Goal: Navigation & Orientation: Find specific page/section

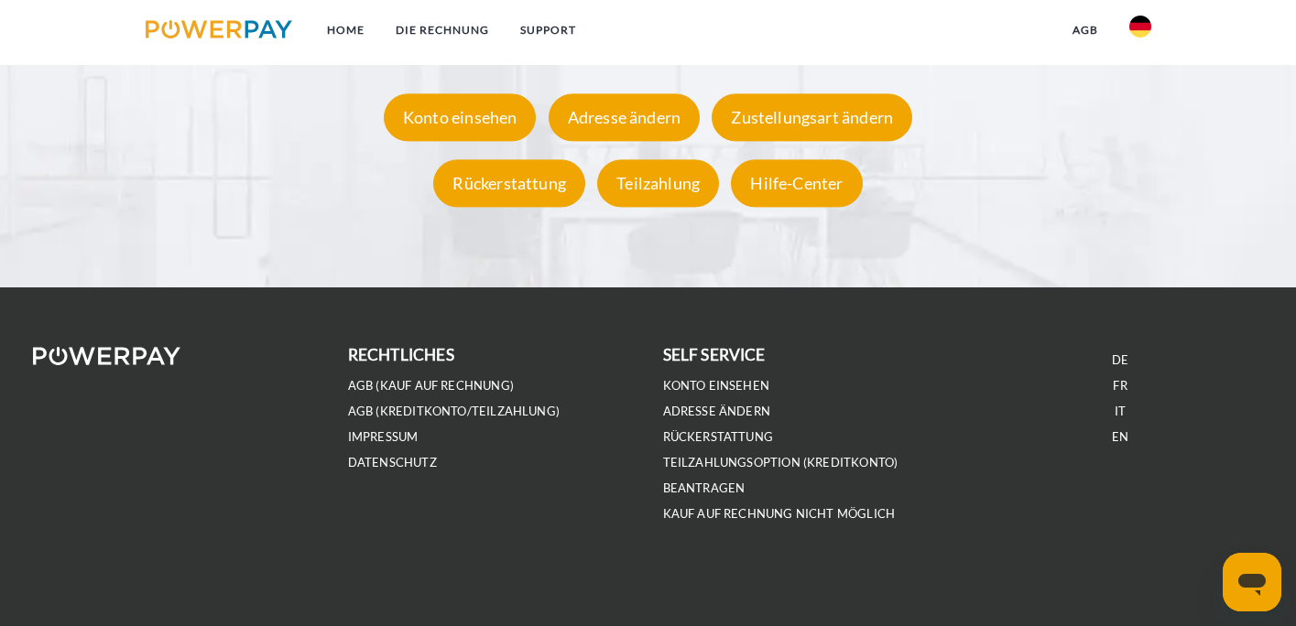
scroll to position [3485, 0]
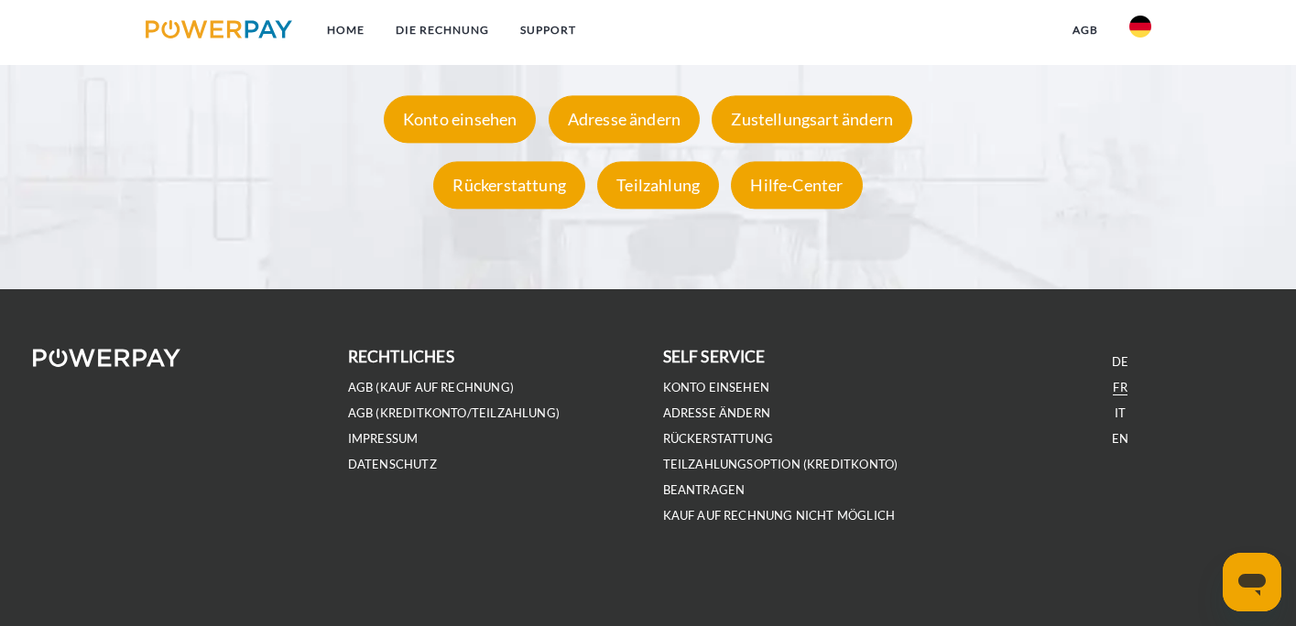
click at [1116, 384] on link "FR" at bounding box center [1120, 388] width 14 height 16
click at [1119, 386] on link "FR" at bounding box center [1120, 388] width 14 height 16
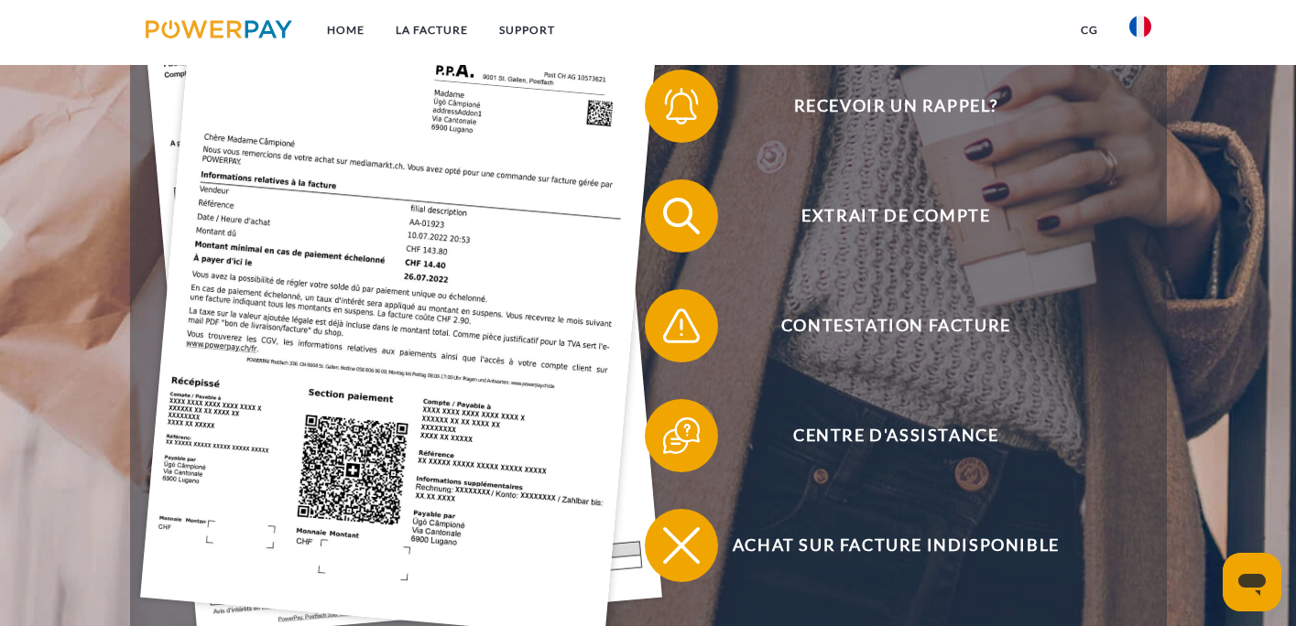
scroll to position [498, 0]
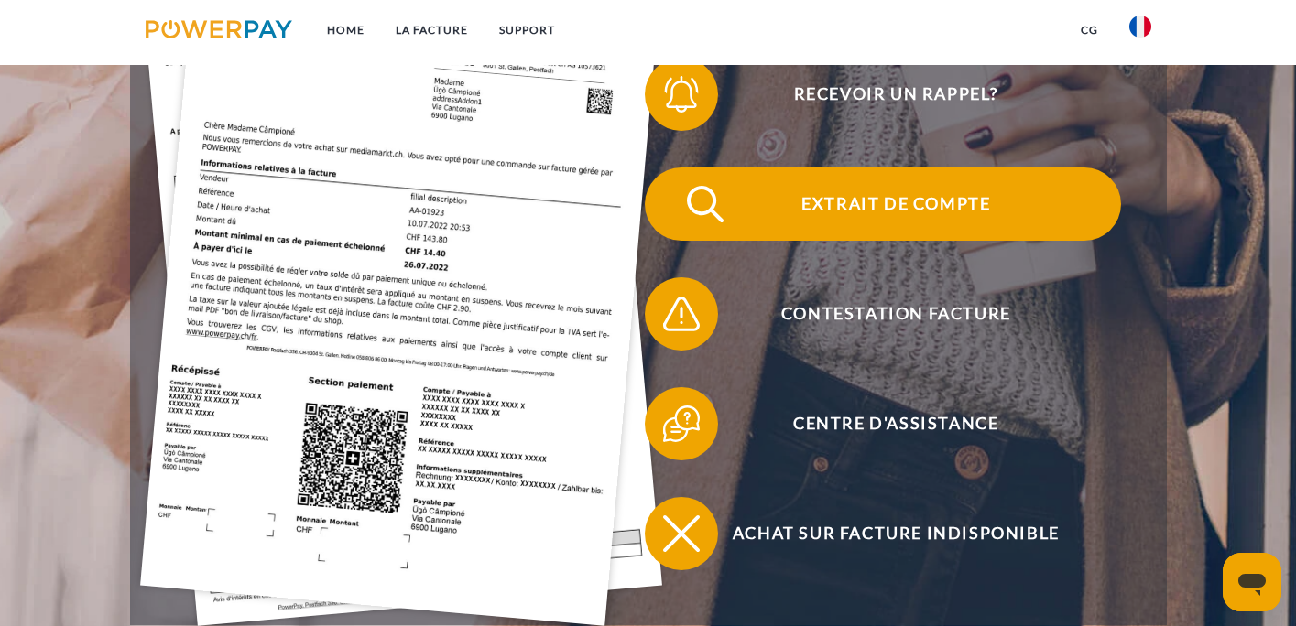
click at [953, 199] on span "Extrait de compte" at bounding box center [895, 204] width 449 height 73
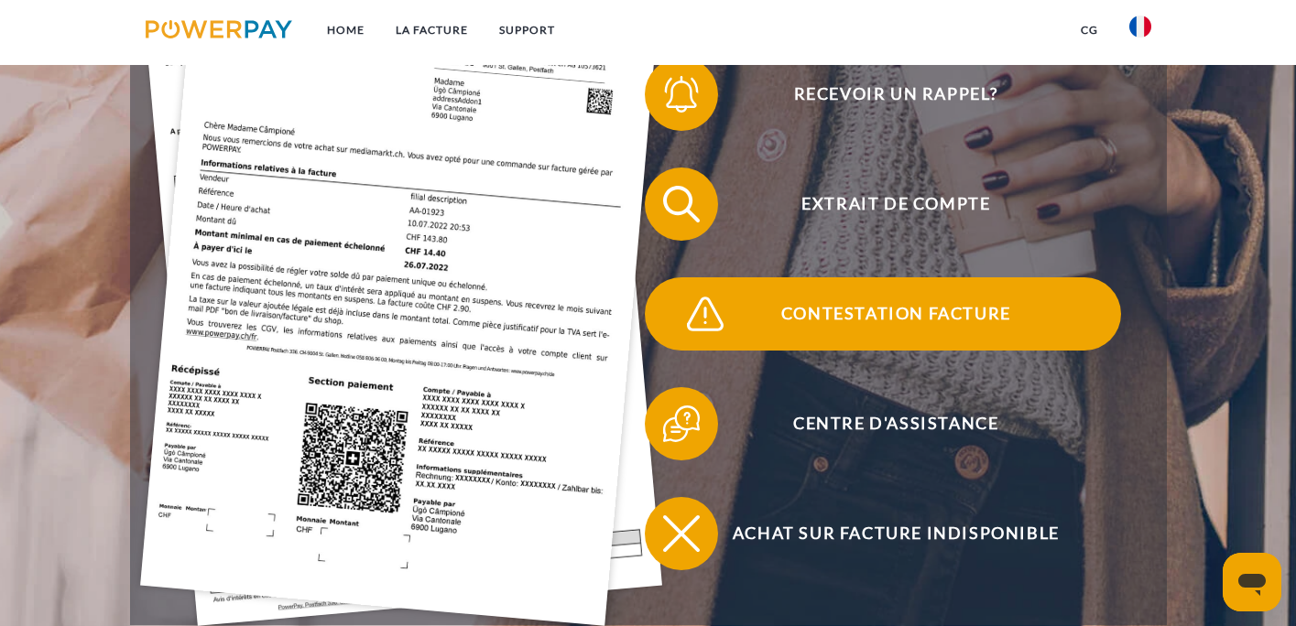
click at [881, 315] on span "Contestation Facture" at bounding box center [895, 314] width 449 height 73
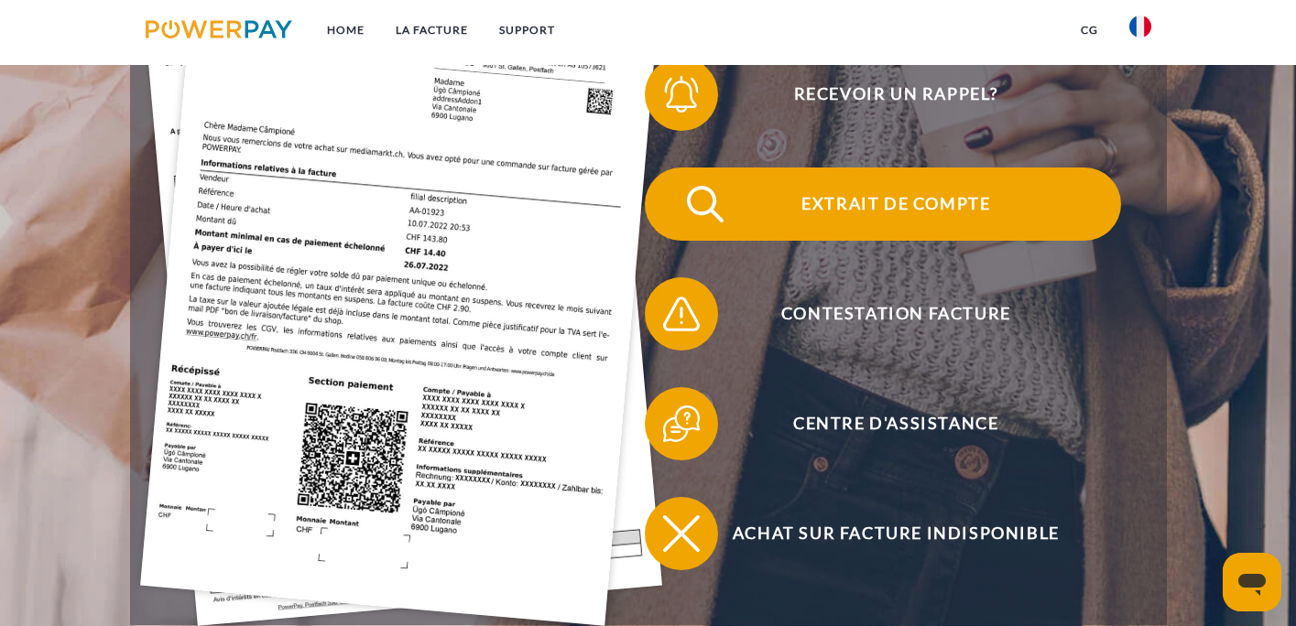
click at [733, 183] on span "Extrait de compte" at bounding box center [895, 204] width 449 height 73
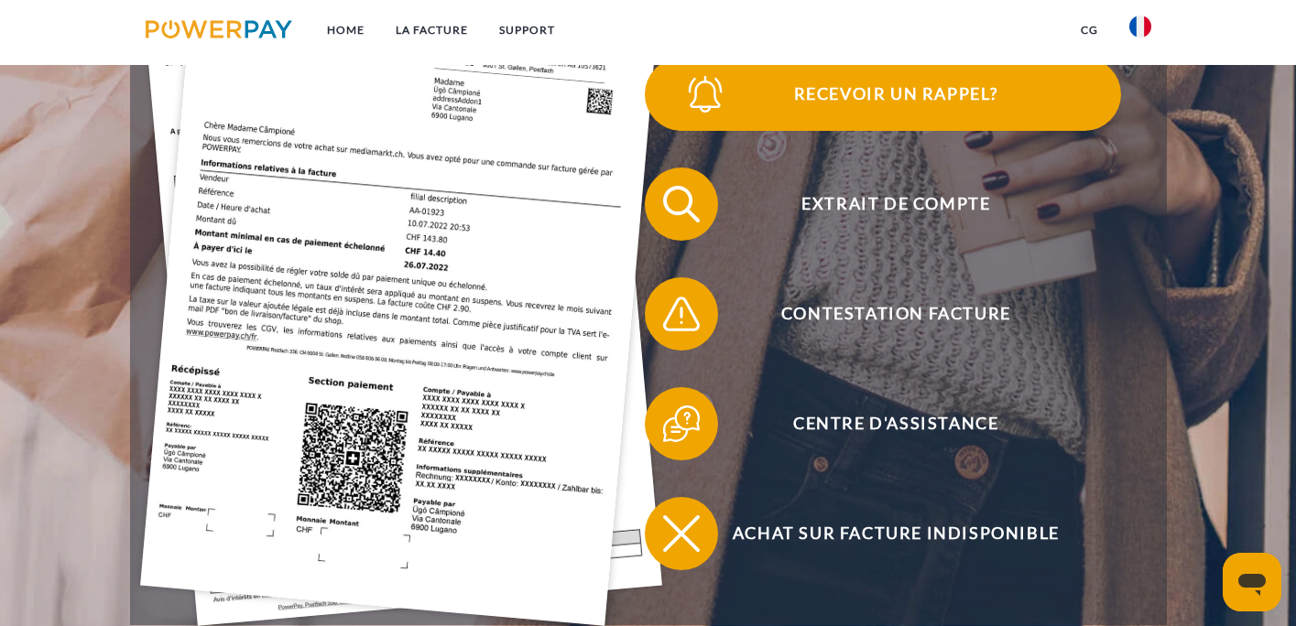
click at [837, 89] on span "Recevoir un rappel?" at bounding box center [895, 94] width 449 height 73
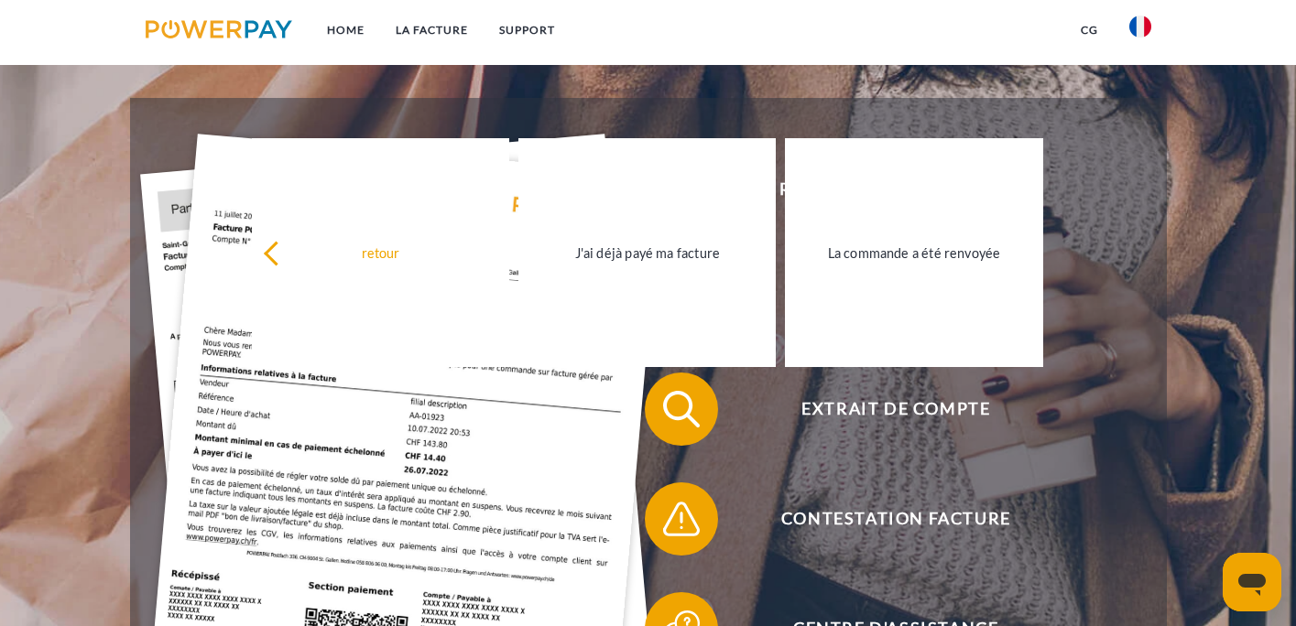
scroll to position [295, 0]
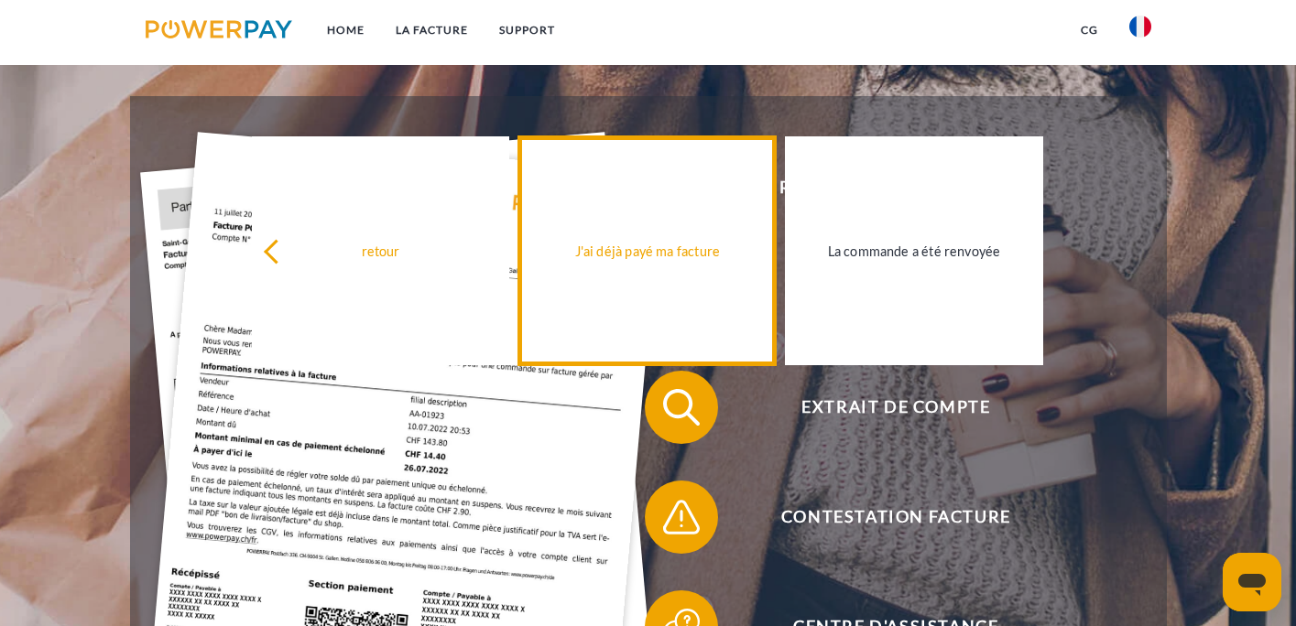
click at [639, 273] on link "J'ai déjà payé ma facture" at bounding box center [646, 250] width 257 height 229
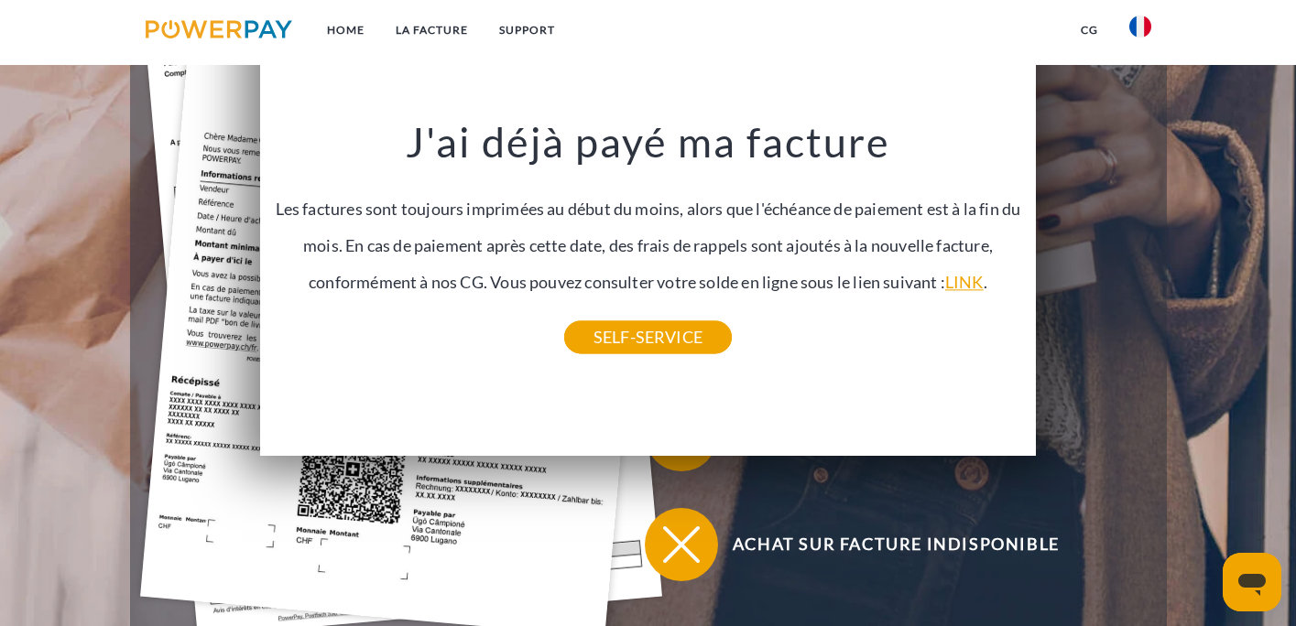
scroll to position [490, 0]
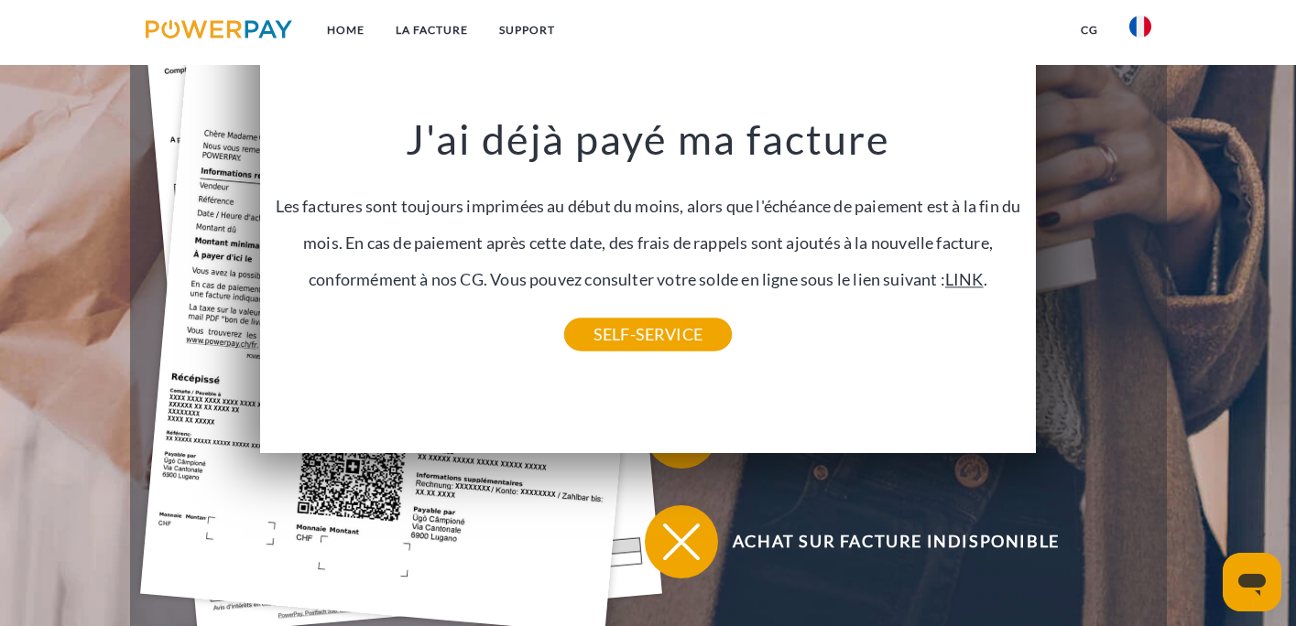
click at [975, 272] on link "LINK" at bounding box center [964, 280] width 38 height 20
click at [671, 338] on link "SELF-SERVICE" at bounding box center [648, 335] width 168 height 33
click at [973, 280] on link "LINK" at bounding box center [964, 280] width 38 height 20
